Goal: Navigation & Orientation: Find specific page/section

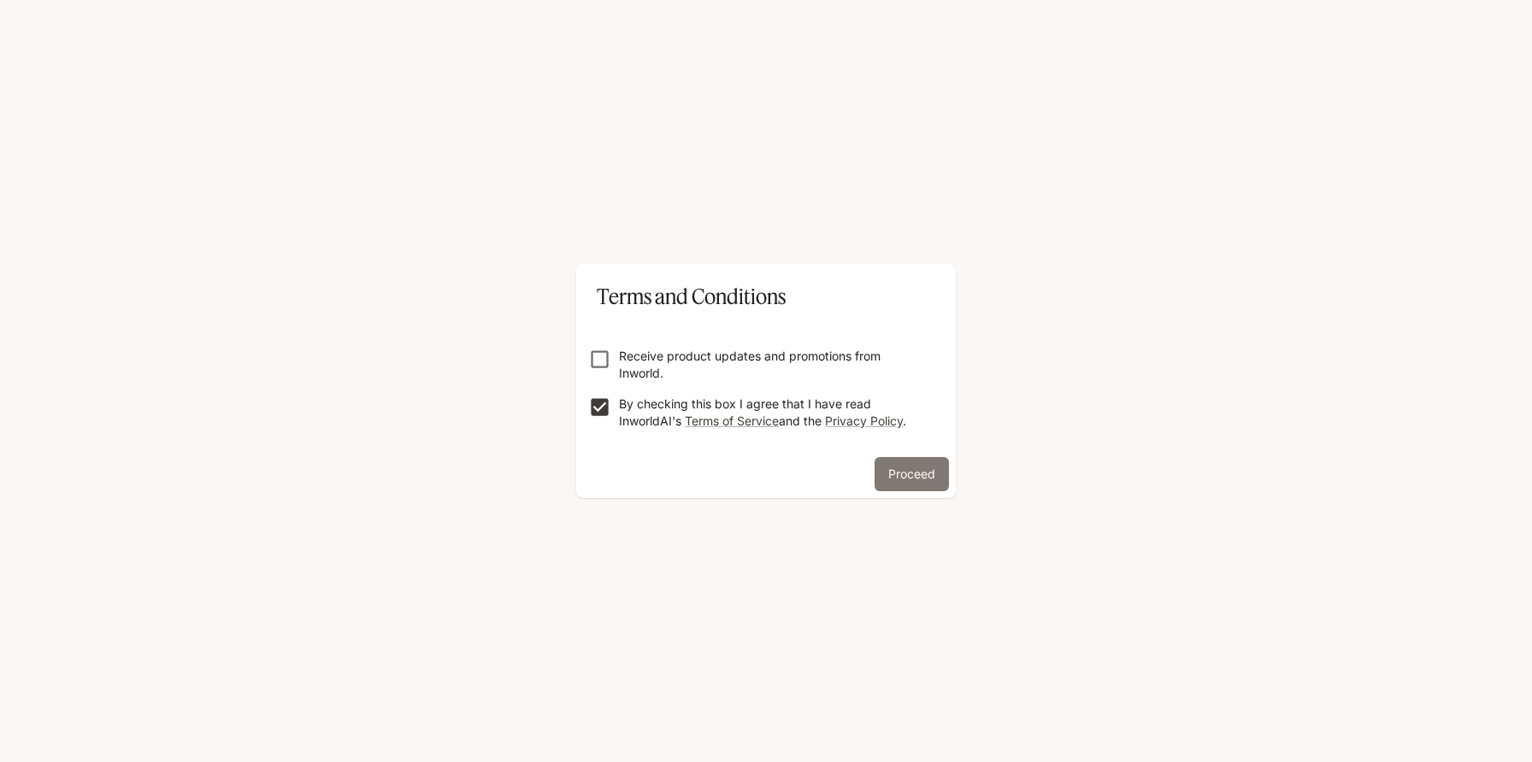
click at [896, 480] on button "Proceed" at bounding box center [911, 474] width 74 height 34
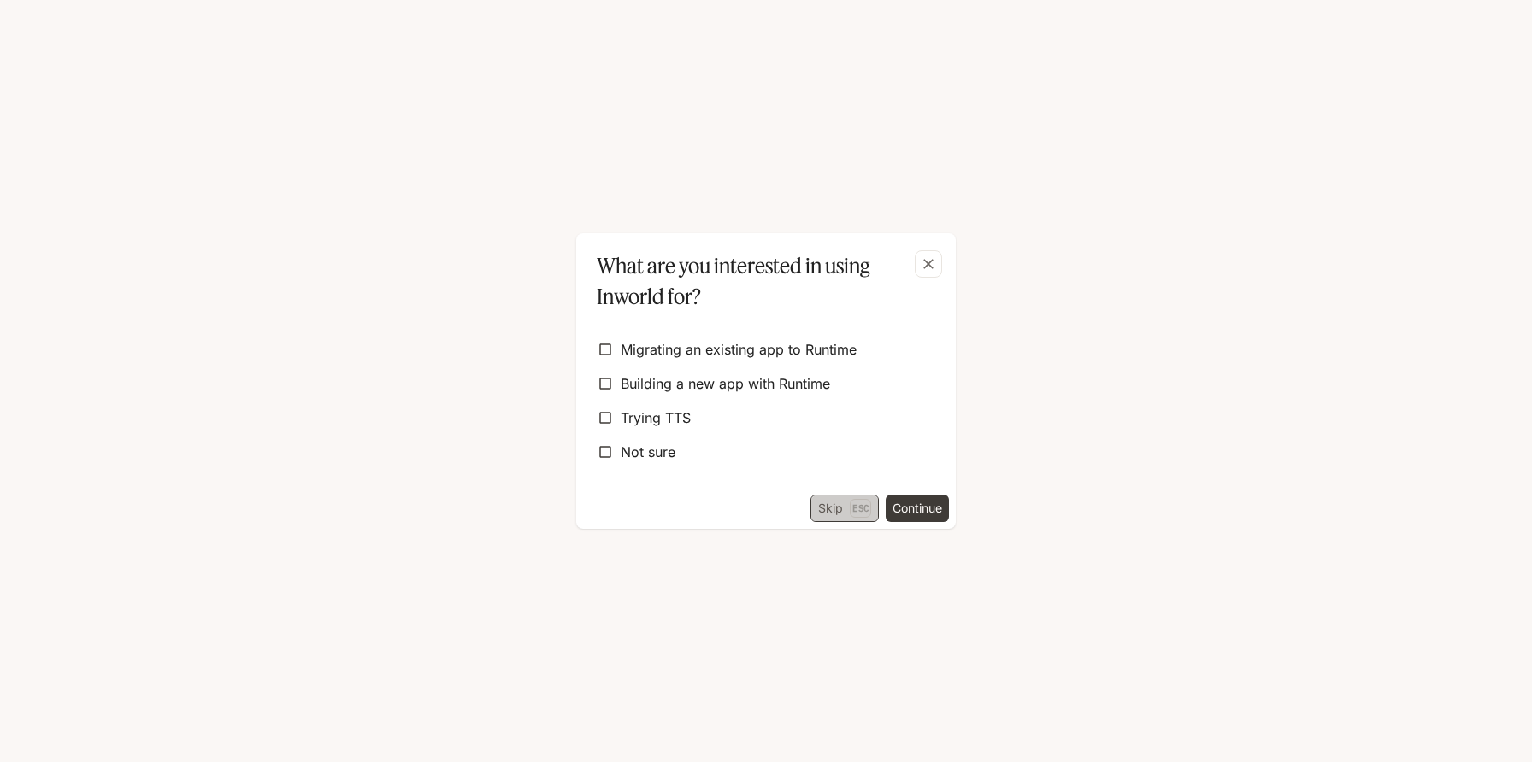
click at [852, 509] on p "Esc" at bounding box center [860, 508] width 21 height 19
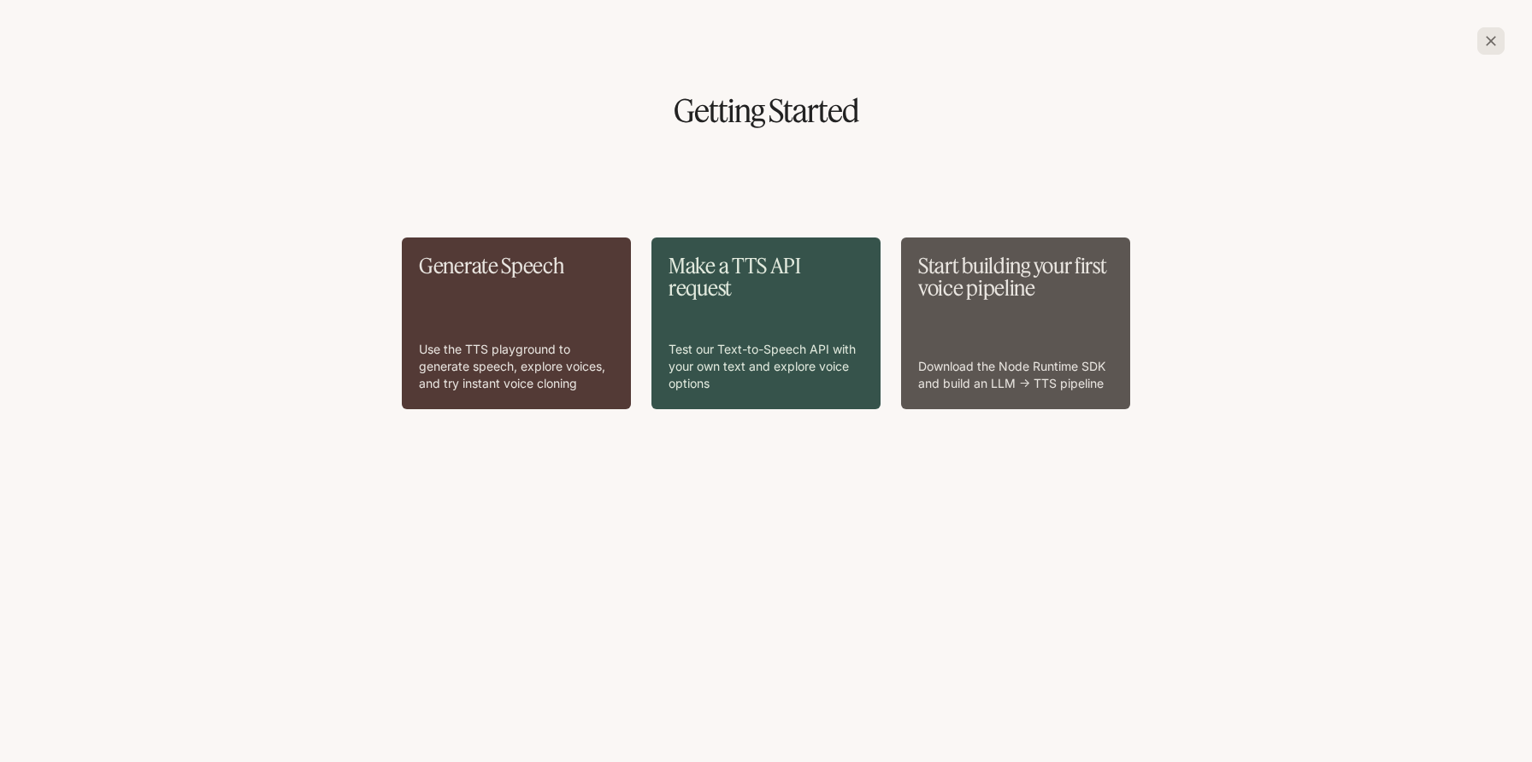
click at [1491, 40] on icon "button" at bounding box center [1491, 41] width 10 height 10
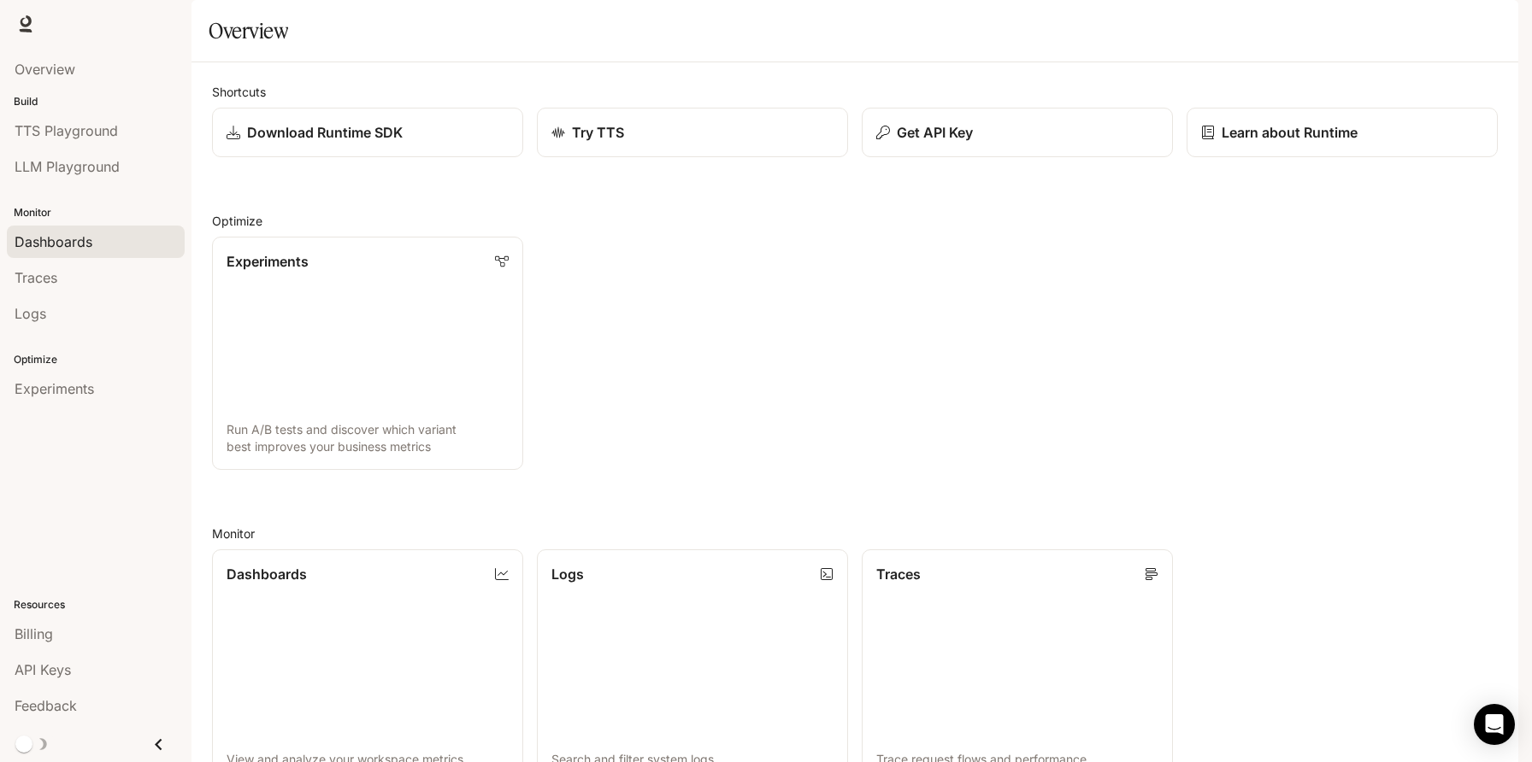
click at [91, 252] on link "Dashboards" at bounding box center [96, 242] width 178 height 32
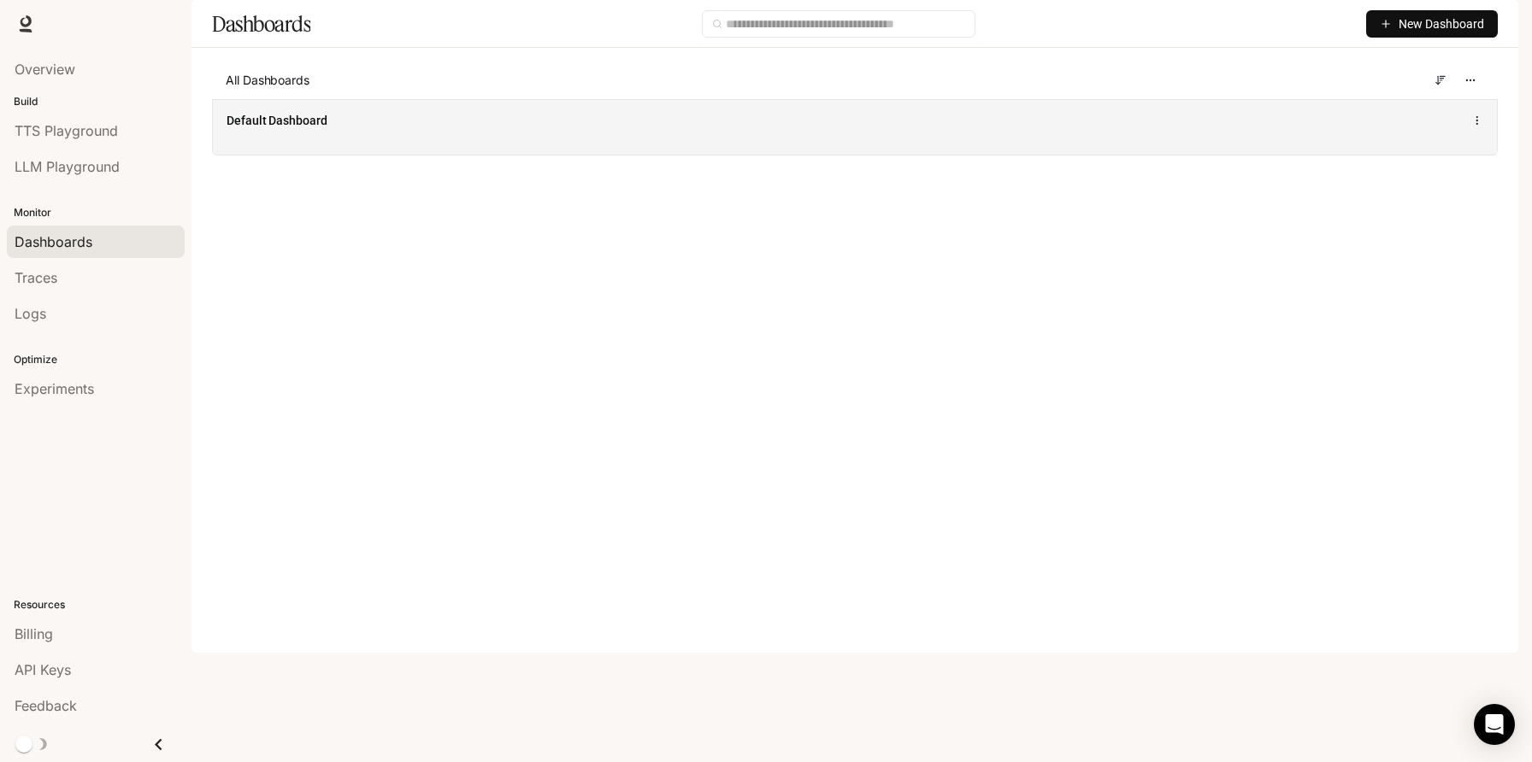
click at [1216, 131] on div "Default Dashboard" at bounding box center [855, 120] width 1257 height 21
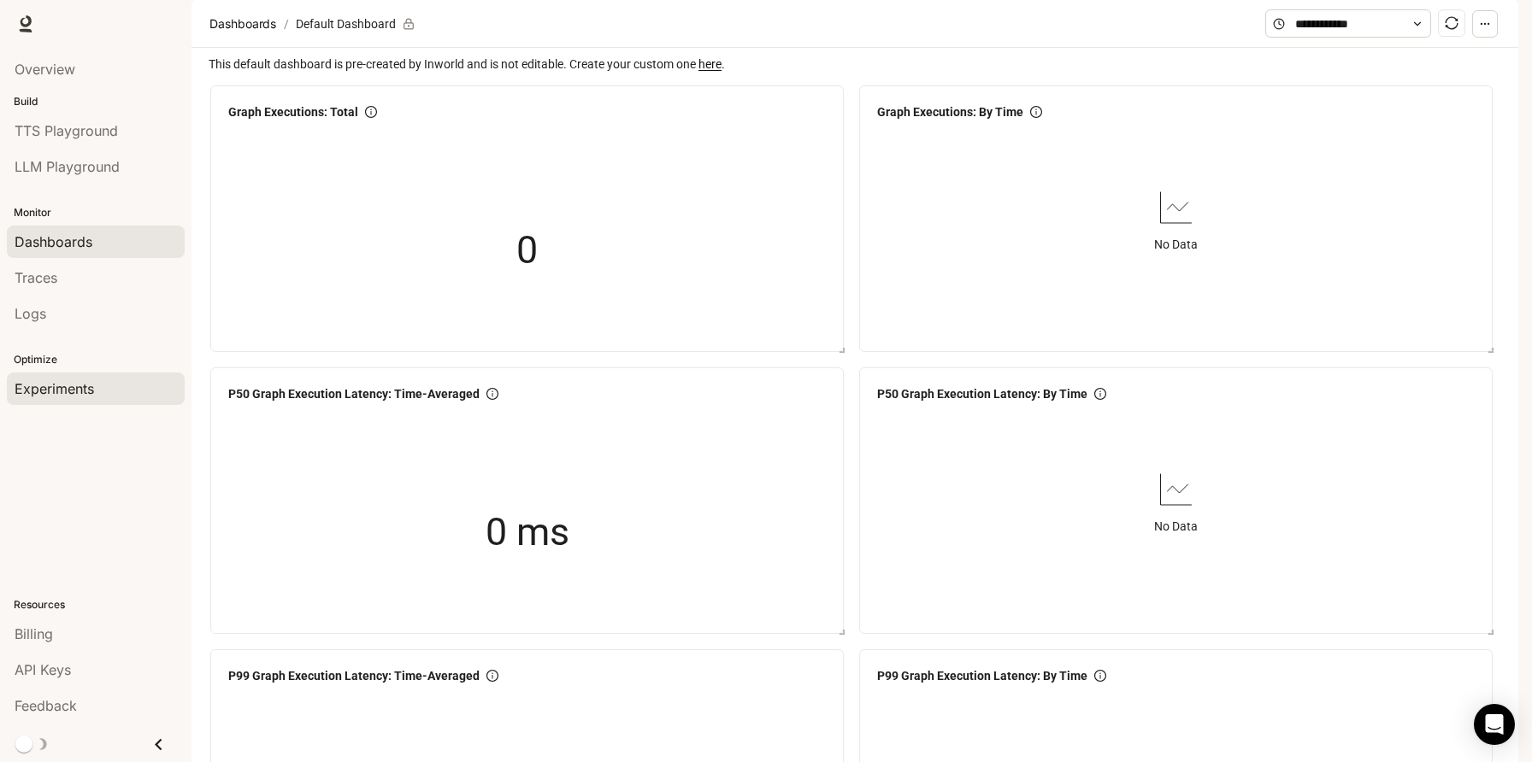
click at [94, 393] on span "Experiments" at bounding box center [54, 389] width 79 height 21
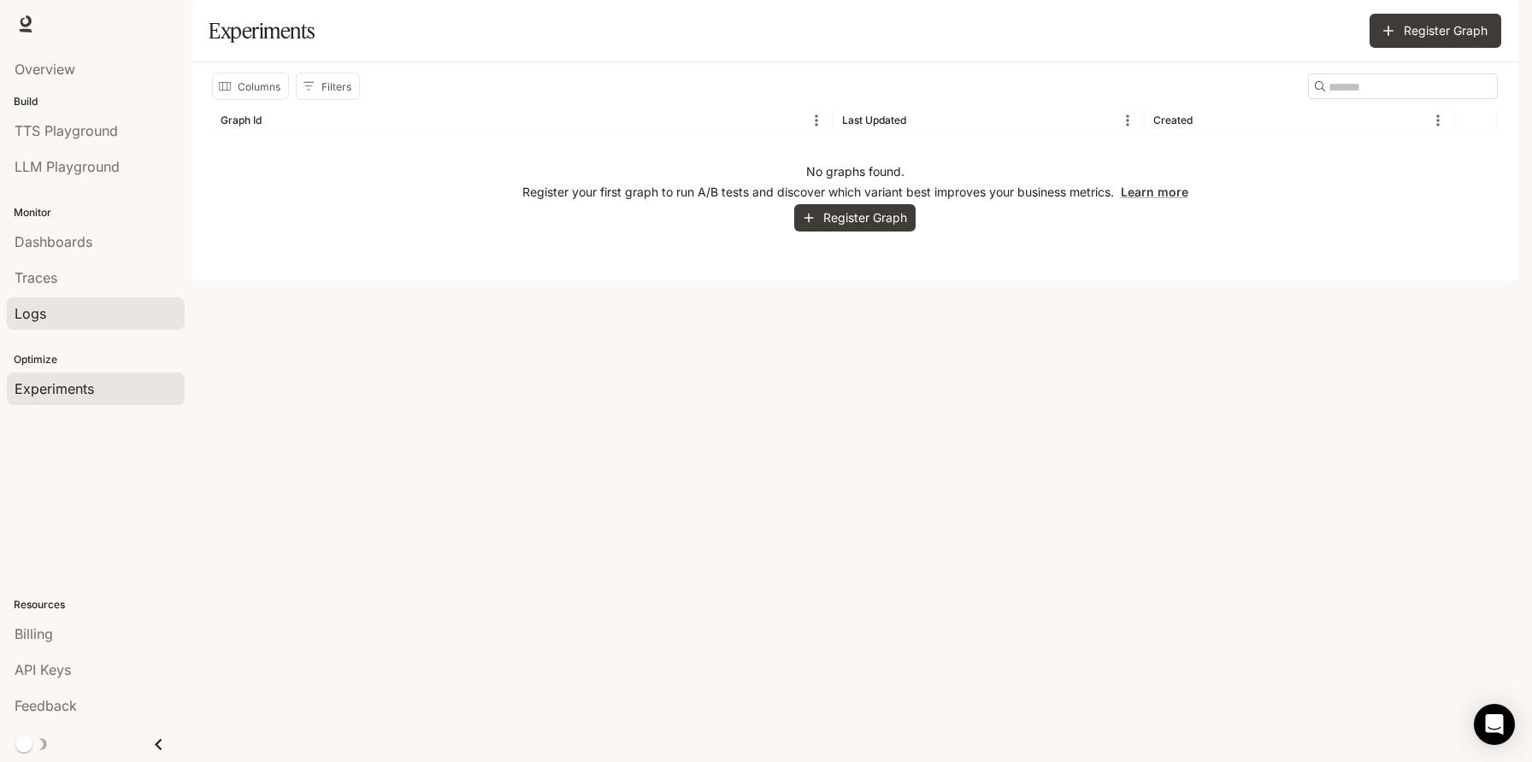
click at [90, 311] on div "Logs" at bounding box center [96, 313] width 162 height 21
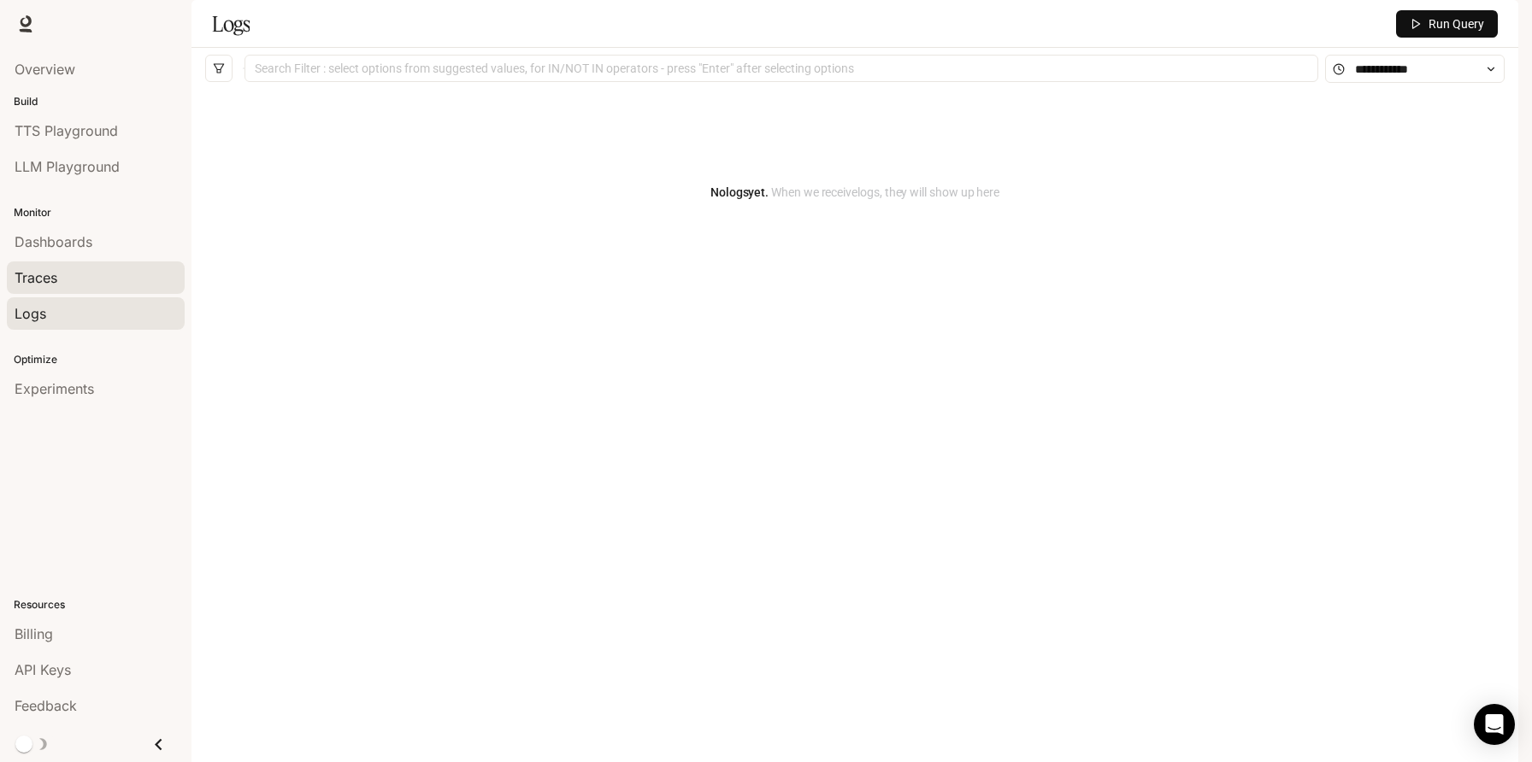
click at [85, 270] on div "Traces" at bounding box center [96, 278] width 162 height 21
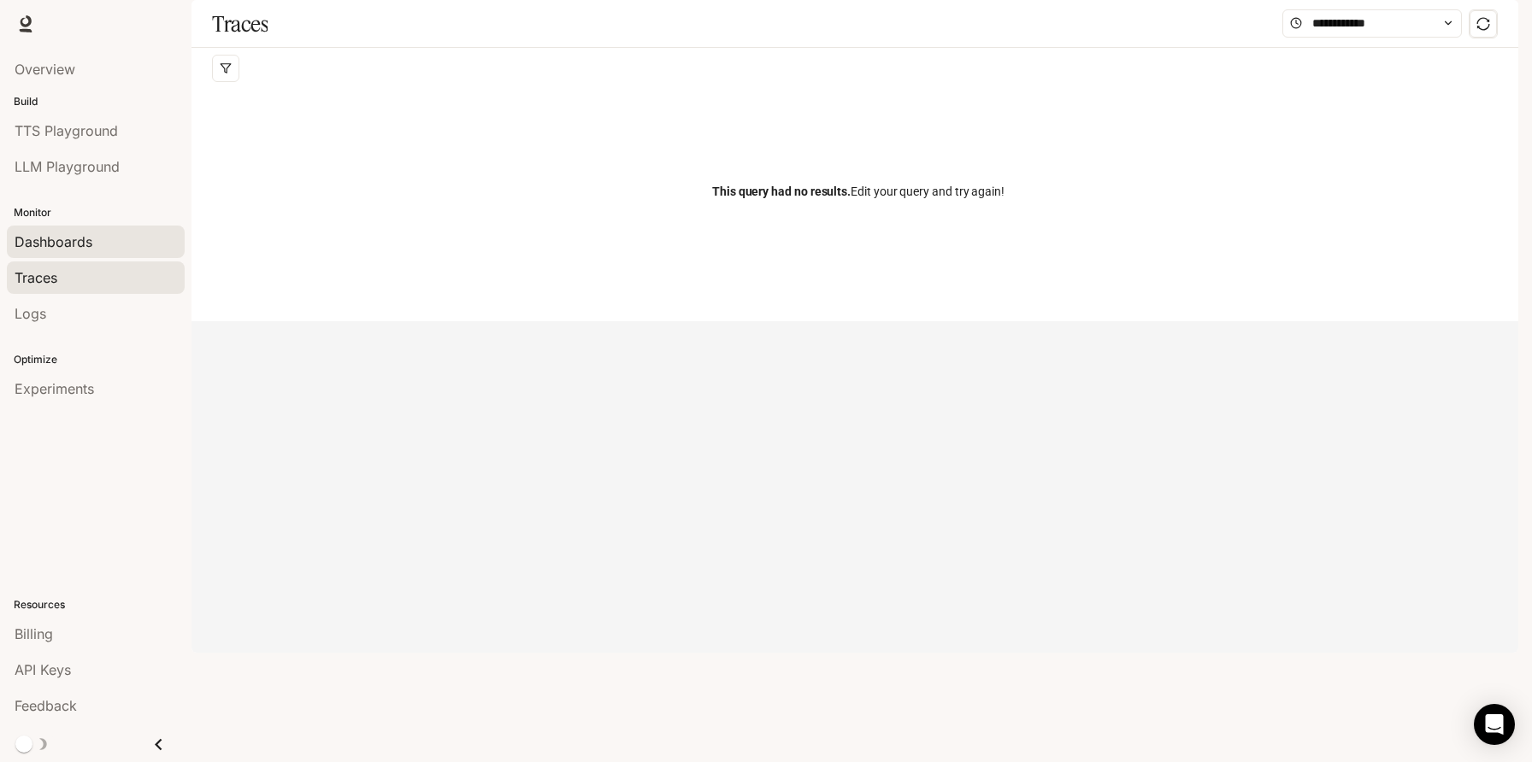
click at [89, 244] on span "Dashboards" at bounding box center [54, 242] width 78 height 21
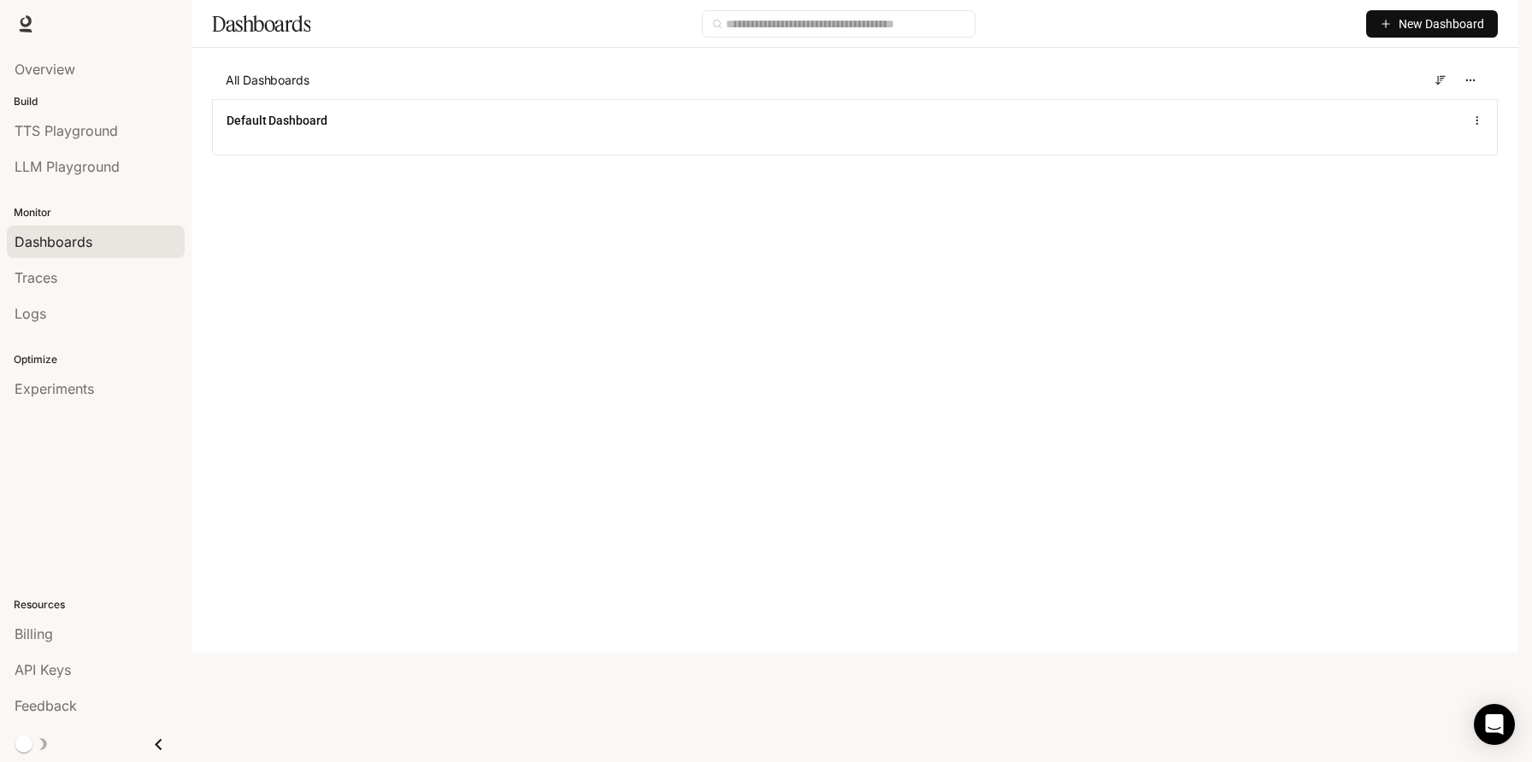
click at [91, 184] on li "LLM Playground" at bounding box center [95, 167] width 191 height 36
click at [85, 162] on span "LLM Playground" at bounding box center [67, 166] width 105 height 21
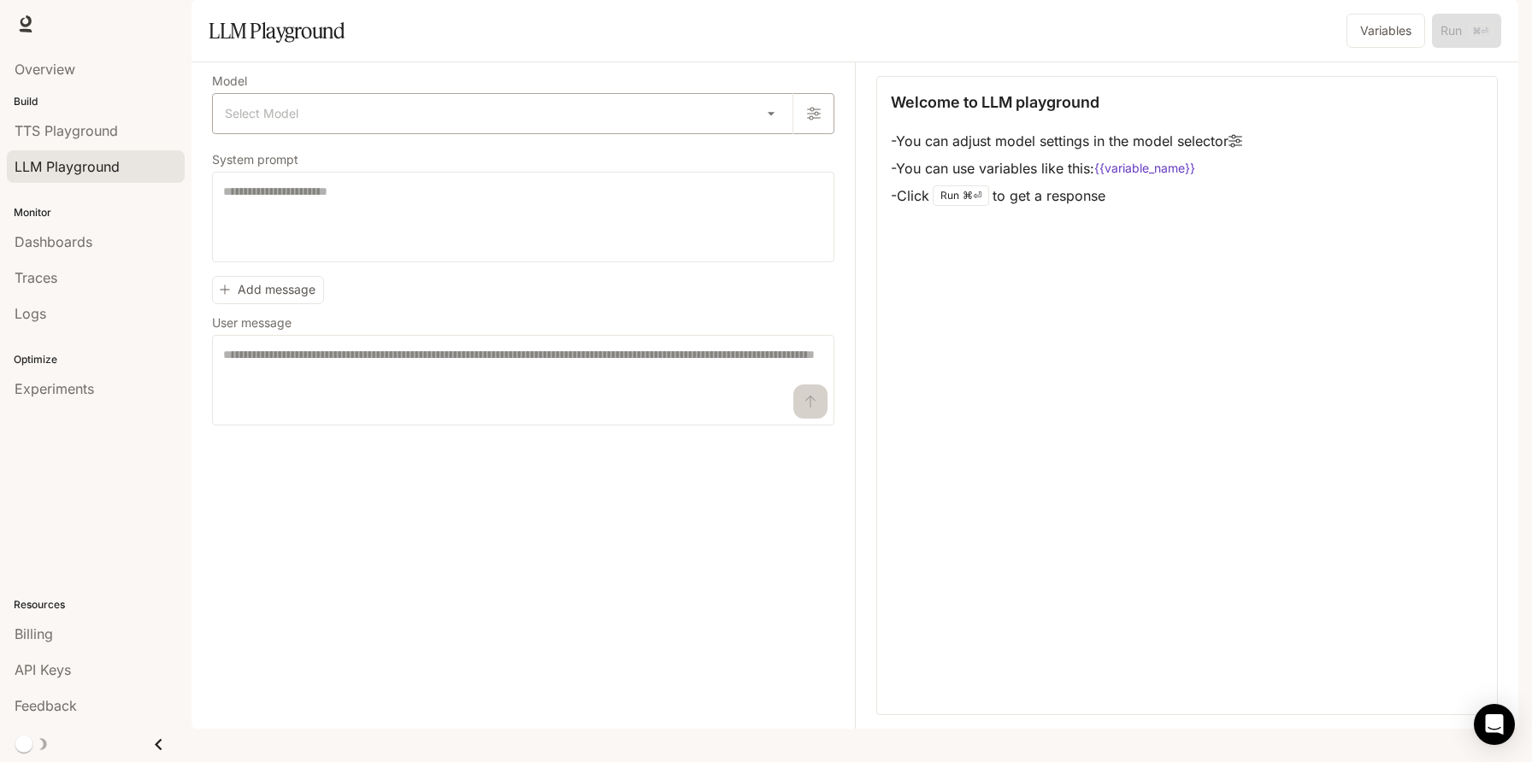
click at [299, 147] on body "Skip to main content TTS TTS Runtime Runtime Documentation Documentation Portal…" at bounding box center [766, 449] width 1532 height 899
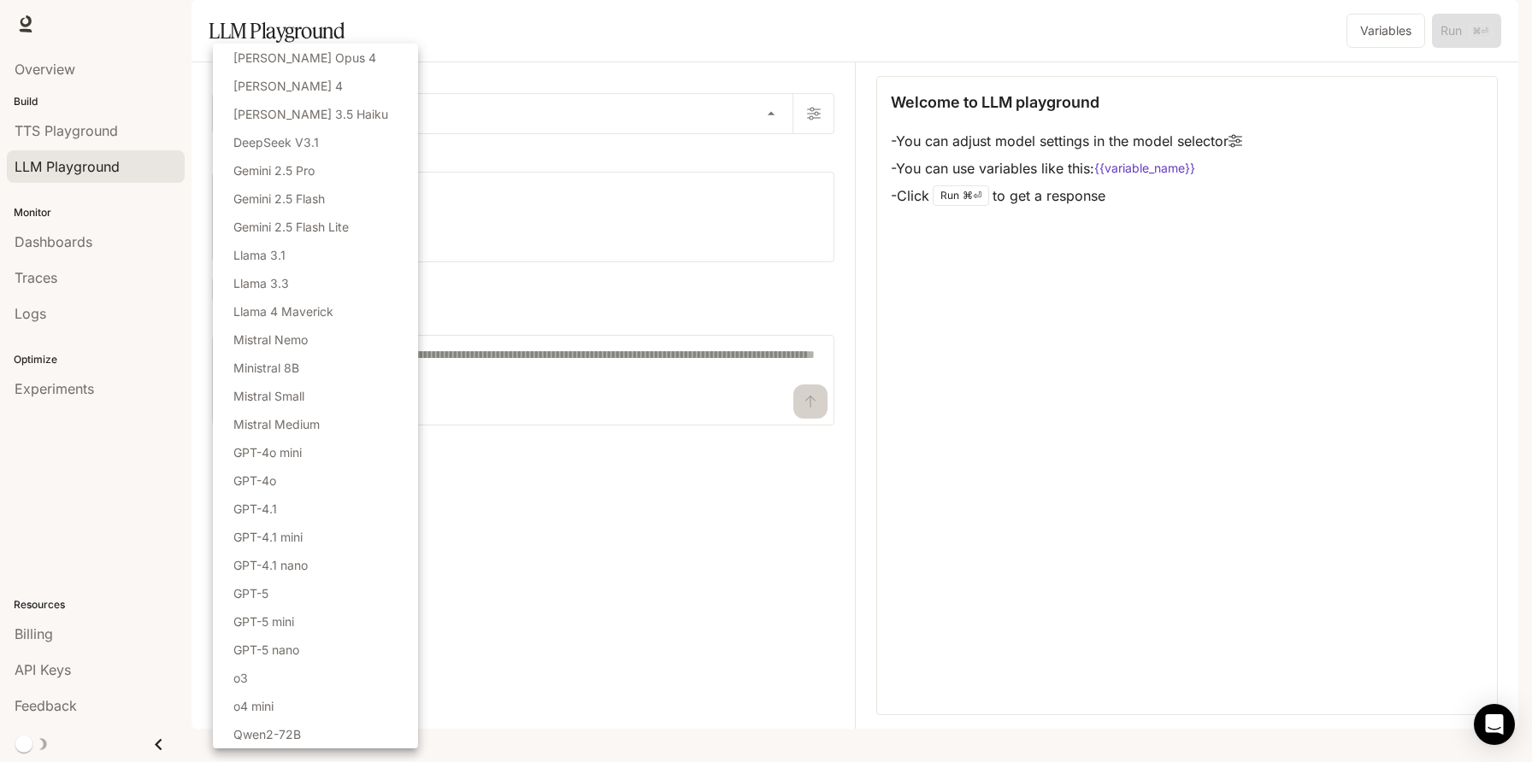
click at [484, 198] on div at bounding box center [766, 381] width 1532 height 762
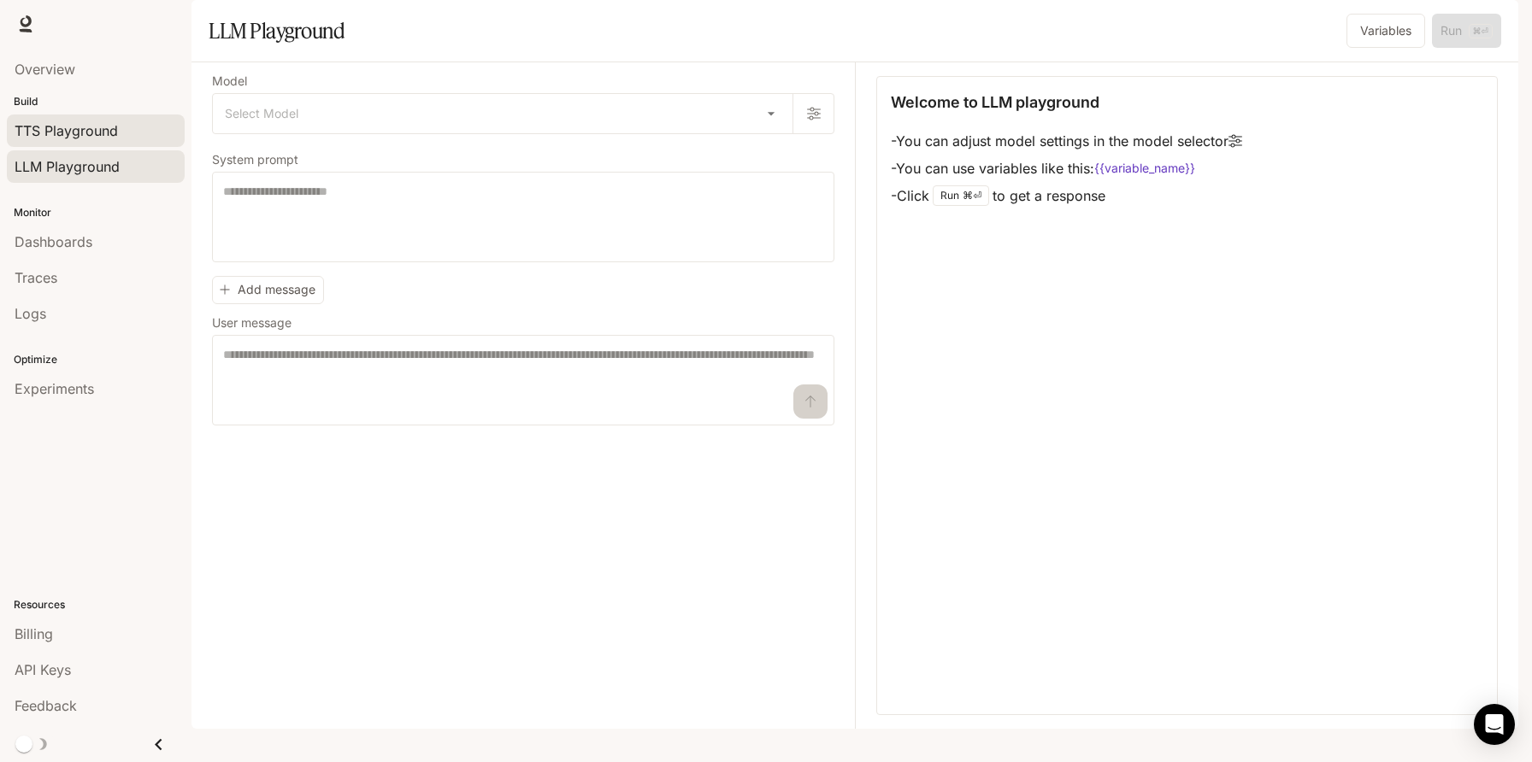
click at [106, 117] on link "TTS Playground" at bounding box center [96, 131] width 178 height 32
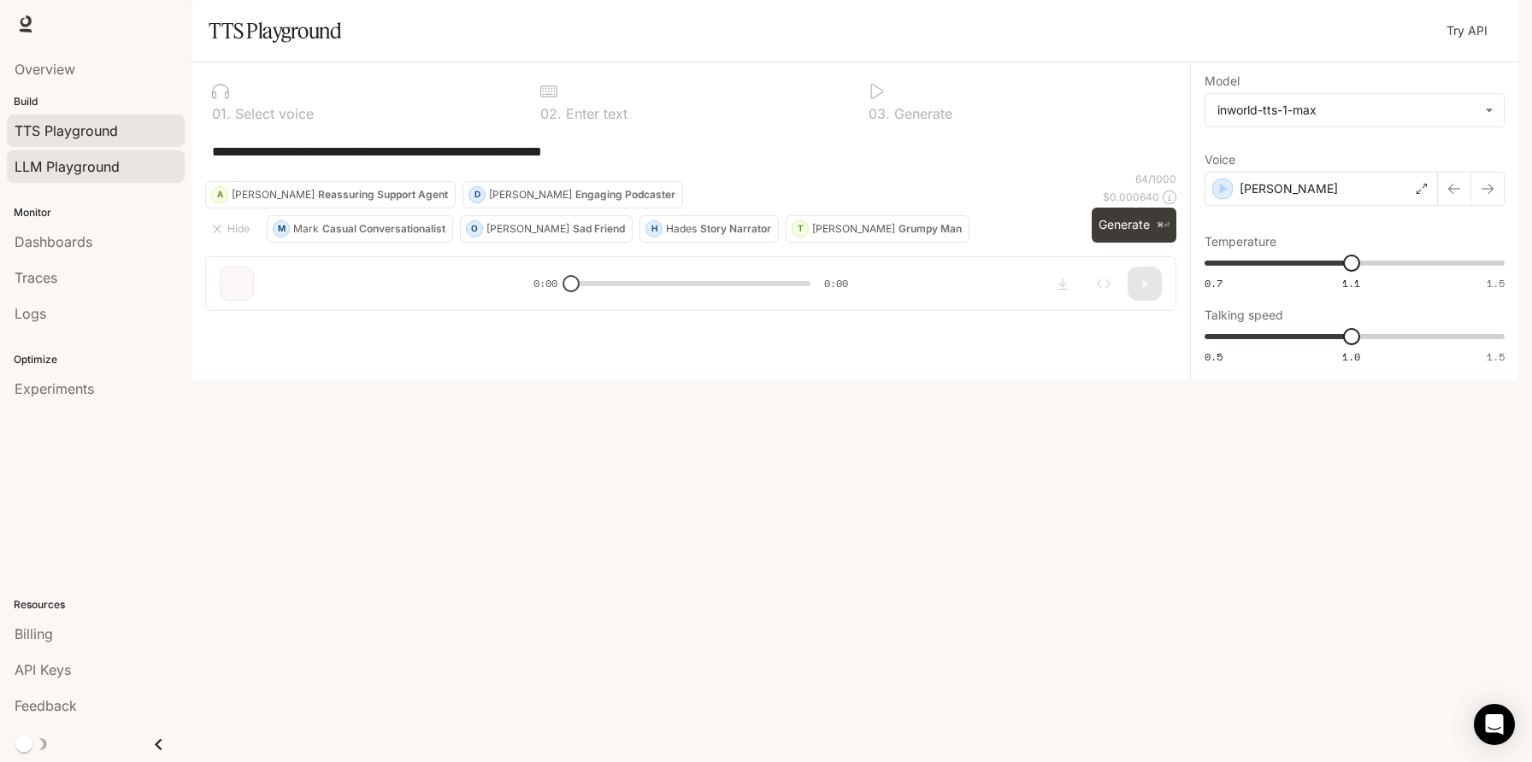
click at [94, 174] on span "LLM Playground" at bounding box center [67, 166] width 105 height 21
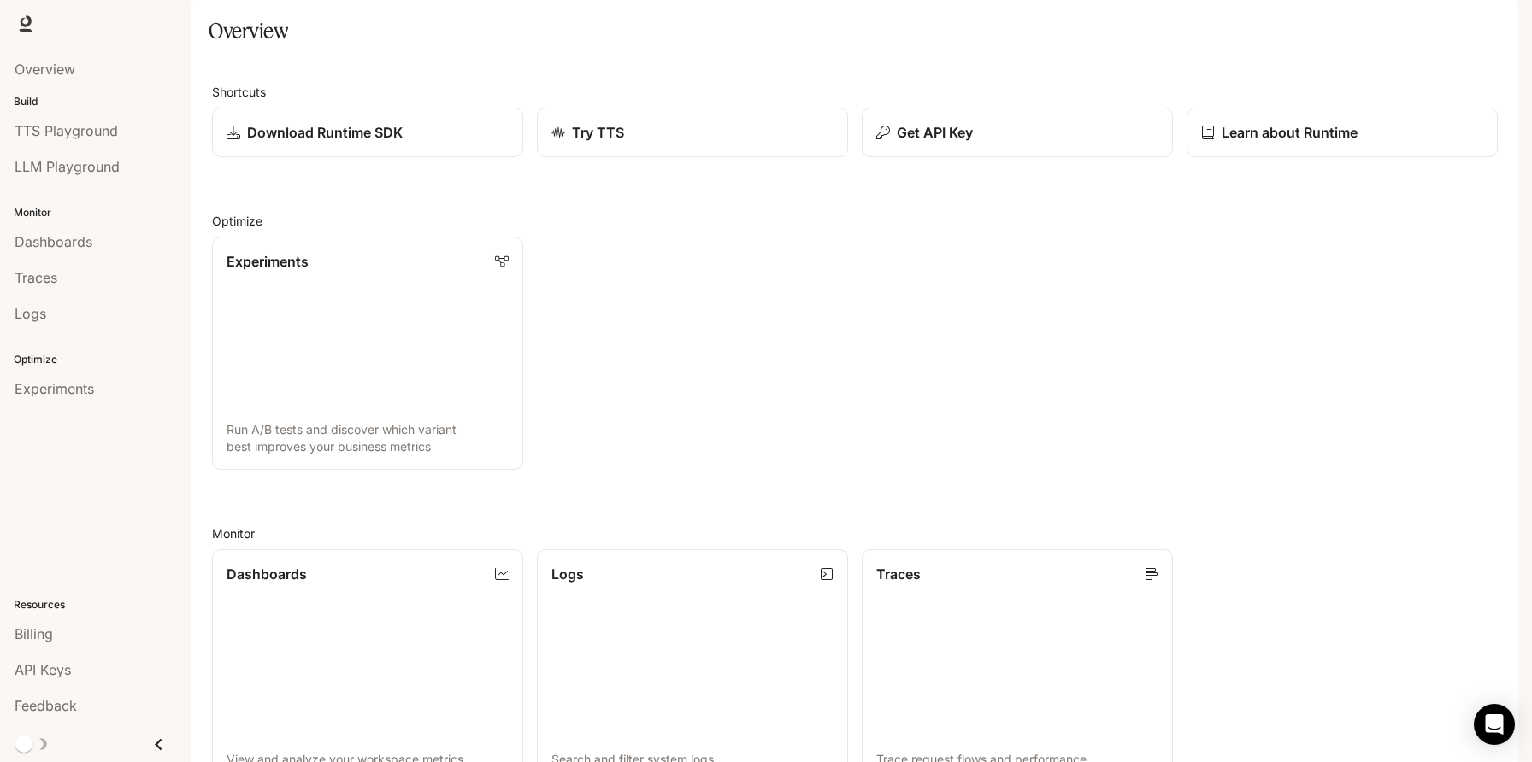
click at [1492, 23] on img "button" at bounding box center [1494, 24] width 24 height 24
click at [1309, 291] on span "Sign out" at bounding box center [1385, 299] width 224 height 17
